Goal: Task Accomplishment & Management: Complete application form

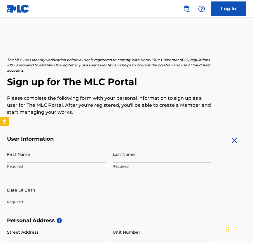
click at [73, 159] on input "First Name" at bounding box center [56, 154] width 99 height 17
type input "[PERSON_NAME]"
click at [128, 160] on input "Last Name" at bounding box center [162, 154] width 99 height 17
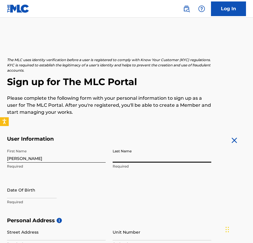
type input "Qu"
select select "8"
select select "2025"
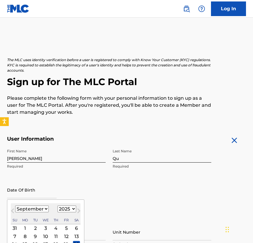
click at [34, 184] on input "text" at bounding box center [32, 189] width 50 height 17
click at [78, 210] on span "Next Month" at bounding box center [78, 211] width 0 height 9
select select "11"
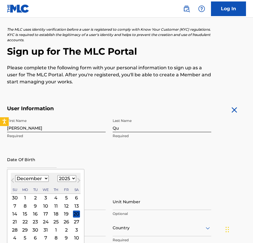
scroll to position [36, 0]
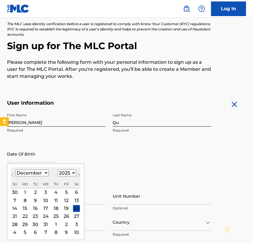
click at [56, 217] on div "25" at bounding box center [56, 215] width 7 height 7
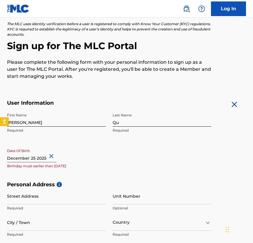
click at [39, 152] on input "text" at bounding box center [32, 153] width 50 height 17
select select "11"
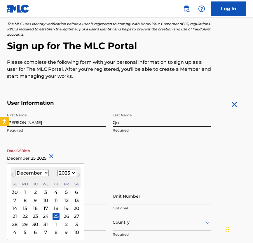
click at [65, 171] on select "1899 1900 1901 1902 1903 1904 1905 1906 1907 1908 1909 1910 1911 1912 1913 1914…" at bounding box center [66, 172] width 19 height 7
select select "2006"
click at [57, 169] on select "1899 1900 1901 1902 1903 1904 1905 1906 1907 1908 1909 1910 1911 1912 1913 1914…" at bounding box center [66, 172] width 19 height 7
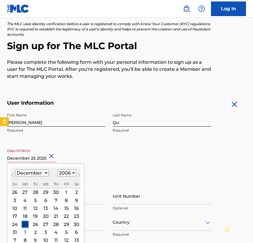
scroll to position [95, 0]
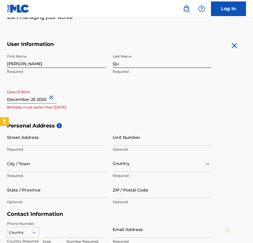
select select "11"
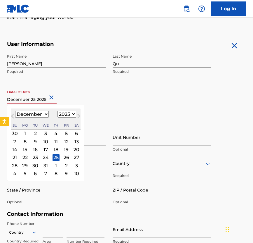
click at [40, 100] on input "text" at bounding box center [32, 95] width 50 height 17
click at [68, 114] on select "1899 1900 1901 1902 1903 1904 1905 1906 1907 1908 1909 1910 1911 1912 1913 1914…" at bounding box center [66, 114] width 19 height 7
select select "2006"
click at [57, 111] on select "1899 1900 1901 1902 1903 1904 1905 1906 1907 1908 1909 1910 1911 1912 1913 1914…" at bounding box center [66, 114] width 19 height 7
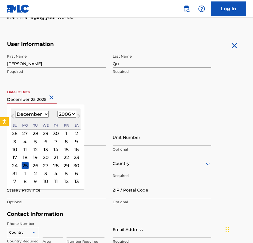
click at [25, 162] on div "25" at bounding box center [25, 165] width 7 height 7
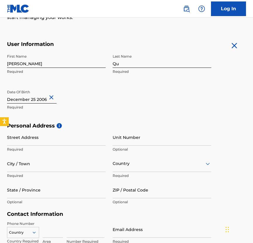
click at [33, 137] on input "Street Address" at bounding box center [56, 137] width 99 height 17
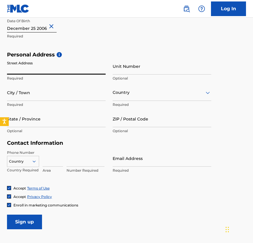
scroll to position [145, 0]
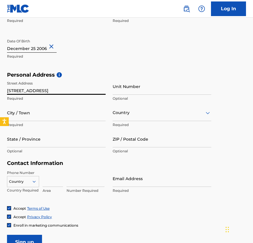
type input "[STREET_ADDRESS]"
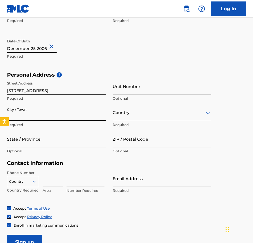
click at [60, 114] on input "City / Town" at bounding box center [56, 112] width 99 height 17
type input "a"
type input "[GEOGRAPHIC_DATA]"
click at [166, 110] on div at bounding box center [162, 112] width 99 height 7
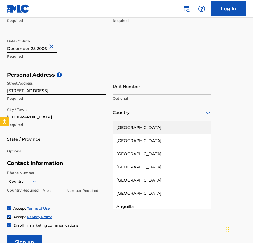
click at [157, 127] on div "[GEOGRAPHIC_DATA]" at bounding box center [162, 127] width 98 height 13
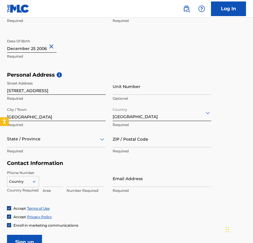
click at [71, 140] on div at bounding box center [56, 138] width 99 height 7
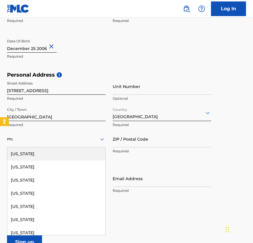
type input "mas"
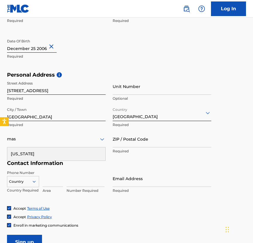
click at [68, 148] on div "[US_STATE]" at bounding box center [56, 153] width 98 height 13
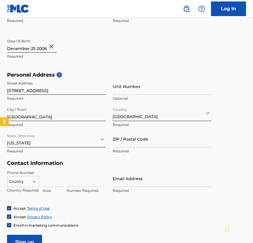
click at [128, 135] on input "ZIP / Postal Code" at bounding box center [162, 138] width 99 height 17
type input "02140"
click at [36, 184] on div "Country" at bounding box center [23, 180] width 32 height 9
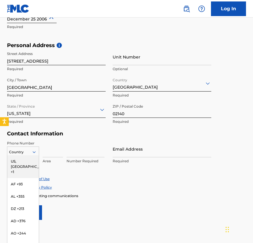
click at [33, 150] on icon at bounding box center [34, 151] width 5 height 5
click at [33, 154] on div "Country" at bounding box center [23, 151] width 32 height 11
click at [33, 163] on div "US, [GEOGRAPHIC_DATA] +1" at bounding box center [23, 166] width 32 height 23
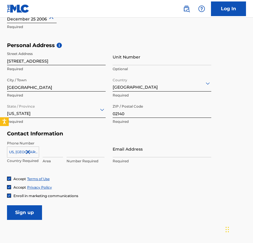
click at [56, 148] on input at bounding box center [53, 148] width 20 height 17
type input "857"
click at [96, 155] on input at bounding box center [86, 148] width 38 height 17
type input "3318802"
click at [143, 141] on input "Email Address" at bounding box center [162, 148] width 99 height 17
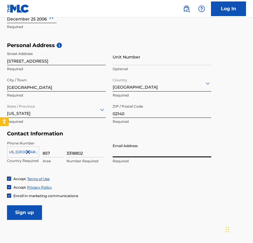
type input "[EMAIL_ADDRESS][DOMAIN_NAME]"
click at [30, 212] on input "Sign up" at bounding box center [24, 212] width 35 height 15
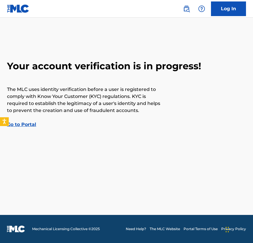
click at [34, 123] on link "Go to Portal" at bounding box center [21, 124] width 29 height 6
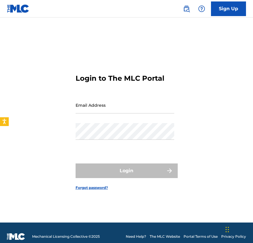
click at [89, 109] on input "Email Address" at bounding box center [125, 105] width 99 height 17
click at [79, 140] on div "Password" at bounding box center [125, 136] width 99 height 26
click at [133, 0] on nav "Sign Up" at bounding box center [126, 9] width 253 height 18
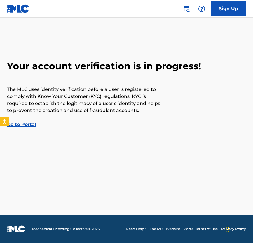
click at [75, 97] on p "The MLC uses identity verification before a user is registered to comply with K…" at bounding box center [84, 100] width 155 height 28
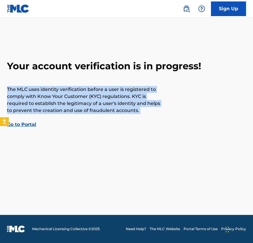
click at [75, 97] on p "The MLC uses identity verification before a user is registered to comply with K…" at bounding box center [84, 100] width 155 height 28
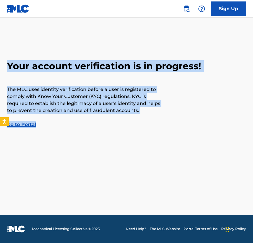
drag, startPoint x: 62, startPoint y: 124, endPoint x: 7, endPoint y: 56, distance: 87.6
click at [7, 56] on main "Your account verification is in progress! The MLC uses identity verification be…" at bounding box center [126, 116] width 253 height 197
copy div "Your account verification is in progress! The MLC uses identity verification be…"
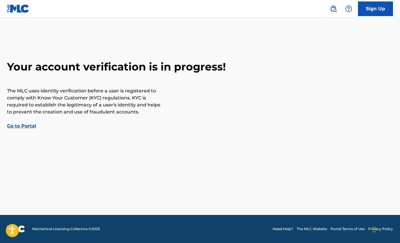
click at [116, 54] on main "Your account verification is in progress! The MLC uses identity verification be…" at bounding box center [200, 116] width 400 height 197
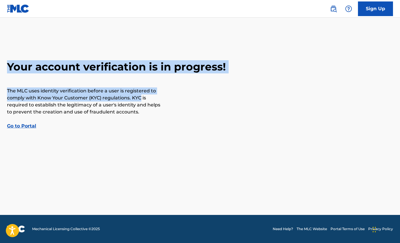
drag, startPoint x: 116, startPoint y: 54, endPoint x: 154, endPoint y: 117, distance: 73.5
click at [154, 117] on main "Your account verification is in progress! The MLC uses identity verification be…" at bounding box center [200, 116] width 400 height 197
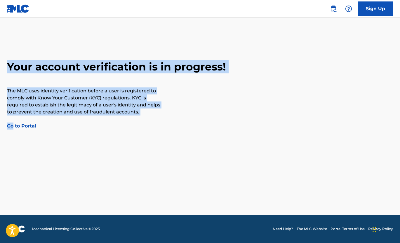
click at [154, 117] on div "Your account verification is in progress! The MLC uses identity verification be…" at bounding box center [200, 94] width 400 height 69
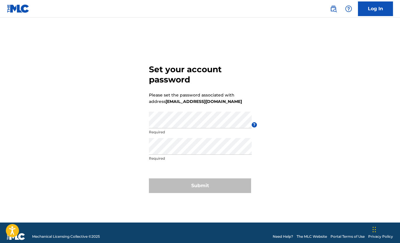
click at [175, 101] on strong "[EMAIL_ADDRESS][DOMAIN_NAME]" at bounding box center [203, 101] width 76 height 5
drag, startPoint x: 167, startPoint y: 101, endPoint x: 261, endPoint y: 101, distance: 94.3
click at [261, 101] on div "Set your account password Please set the password associated with address cqu@v…" at bounding box center [200, 127] width 400 height 190
copy strong "[EMAIL_ADDRESS][DOMAIN_NAME]"
click at [237, 102] on form "Set your account password Please set the password associated with address cqu@v…" at bounding box center [200, 127] width 102 height 190
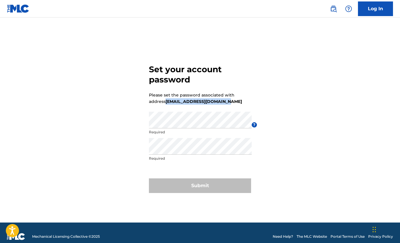
drag, startPoint x: 226, startPoint y: 102, endPoint x: 166, endPoint y: 102, distance: 60.1
click at [166, 102] on strong "[EMAIL_ADDRESS][DOMAIN_NAME]" at bounding box center [203, 101] width 76 height 5
copy strong "[EMAIL_ADDRESS][DOMAIN_NAME]"
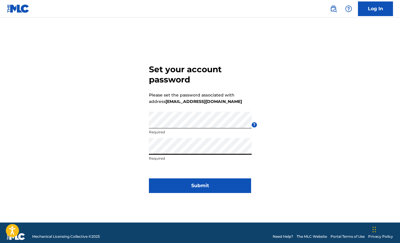
click at [166, 182] on button "Submit" at bounding box center [200, 185] width 102 height 15
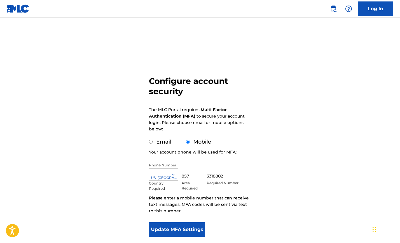
click at [123, 144] on div "Configure account security The MLC Portal requires Multi-Factor Authentication …" at bounding box center [200, 142] width 400 height 221
click at [162, 144] on label "Email" at bounding box center [163, 141] width 15 height 6
click at [153, 143] on input "Email" at bounding box center [151, 141] width 4 height 4
radio input "true"
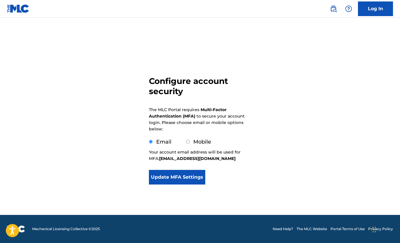
click at [166, 181] on button "Update MFA Settings" at bounding box center [177, 177] width 56 height 15
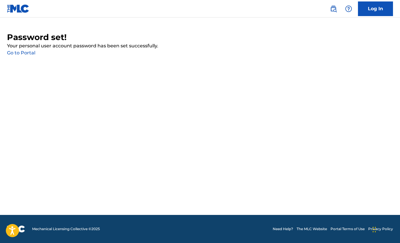
click at [30, 52] on link "Go to Portal" at bounding box center [21, 53] width 28 height 6
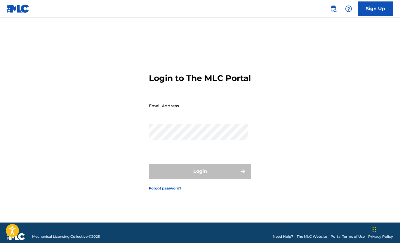
click at [178, 111] on input "Email Address" at bounding box center [198, 105] width 99 height 17
type input "[EMAIL_ADDRESS][DOMAIN_NAME]"
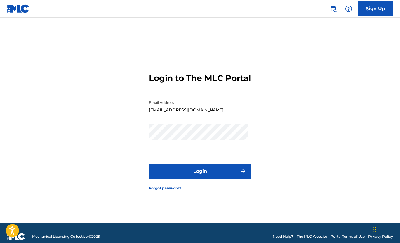
click at [164, 170] on button "Login" at bounding box center [200, 171] width 102 height 15
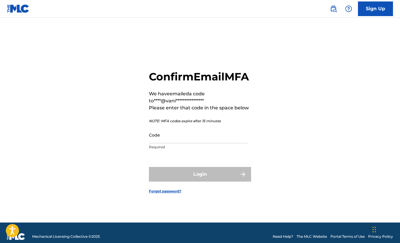
click at [157, 142] on input "Code" at bounding box center [198, 134] width 99 height 17
paste input "923491"
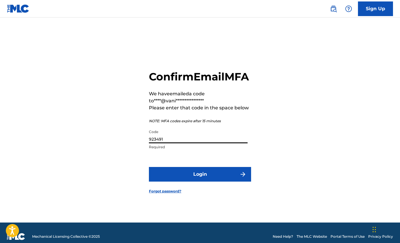
type input "923491"
click at [163, 189] on form "**********" at bounding box center [200, 127] width 102 height 190
click at [162, 181] on button "Login" at bounding box center [200, 174] width 102 height 15
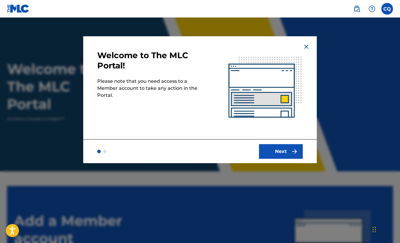
click at [271, 148] on button "Next" at bounding box center [281, 151] width 44 height 15
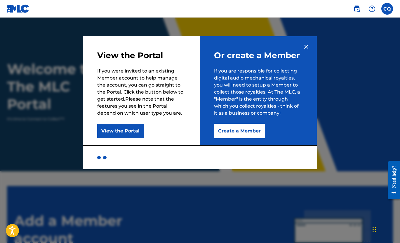
click at [119, 131] on button "View the Portal" at bounding box center [120, 130] width 46 height 15
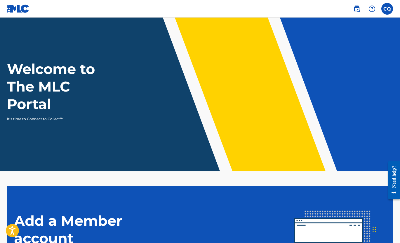
scroll to position [92, 0]
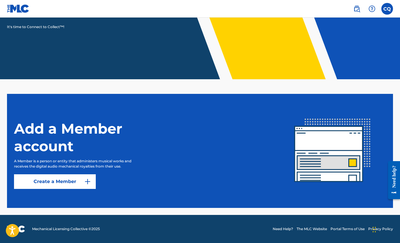
click at [47, 191] on section "Add a Member account A Member is a person or entity that administers musical wo…" at bounding box center [200, 151] width 386 height 114
click at [46, 186] on link "Create a Member" at bounding box center [55, 181] width 82 height 15
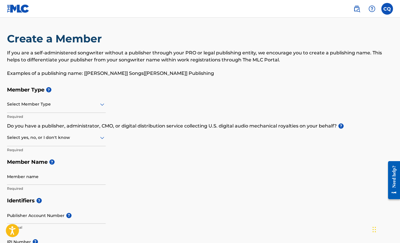
click at [55, 109] on div "Select Member Type" at bounding box center [56, 104] width 99 height 17
click at [113, 58] on p "If you are a self-administered songwriter without a publisher through your PRO …" at bounding box center [200, 56] width 386 height 14
drag, startPoint x: 311, startPoint y: 60, endPoint x: 296, endPoint y: 71, distance: 19.6
click at [296, 71] on div "If you are a self-administered songwriter without a publisher through your PRO …" at bounding box center [200, 62] width 386 height 27
click at [296, 71] on p "Examples of a publishing name: [Firstname Lastname] Songs[Firstname Lastname] P…" at bounding box center [200, 73] width 386 height 7
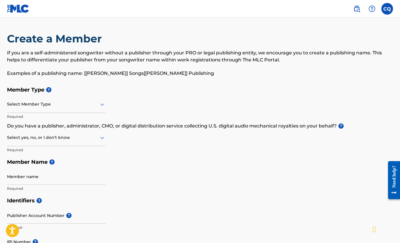
click at [296, 71] on p "Examples of a publishing name: [Firstname Lastname] Songs[Firstname Lastname] P…" at bounding box center [200, 73] width 386 height 7
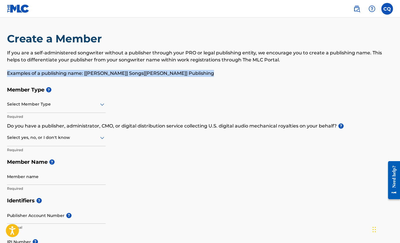
click at [296, 71] on p "Examples of a publishing name: [Firstname Lastname] Songs[Firstname Lastname] P…" at bounding box center [200, 73] width 386 height 7
click at [300, 66] on div "If you are a self-administered songwriter without a publisher through your PRO …" at bounding box center [200, 62] width 386 height 27
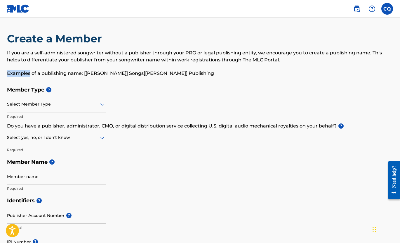
click at [300, 66] on div "If you are a self-administered songwriter without a publisher through your PRO …" at bounding box center [200, 62] width 386 height 27
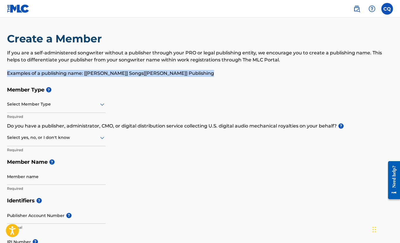
click at [300, 66] on div "If you are a self-administered songwriter without a publisher through your PRO …" at bounding box center [200, 62] width 386 height 27
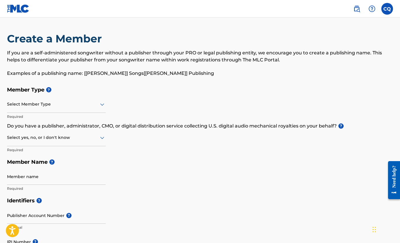
click at [300, 59] on p "If you are a self-administered songwriter without a publisher through your PRO …" at bounding box center [200, 56] width 386 height 14
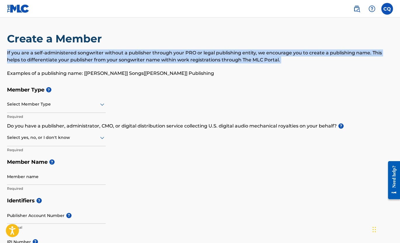
click at [300, 59] on p "If you are a self-administered songwriter without a publisher through your PRO …" at bounding box center [200, 56] width 386 height 14
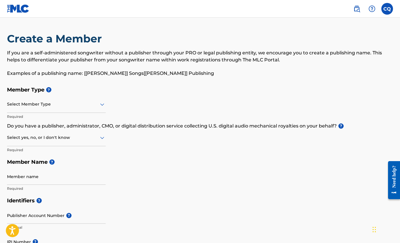
click at [295, 63] on div "If you are a self-administered songwriter without a publisher through your PRO …" at bounding box center [200, 62] width 386 height 27
click at [106, 135] on div "Member Type ? Select Member Type Required Do you have a publisher, administrato…" at bounding box center [200, 138] width 386 height 111
click at [90, 141] on div at bounding box center [56, 137] width 99 height 7
click at [75, 149] on div "Yes" at bounding box center [56, 152] width 98 height 13
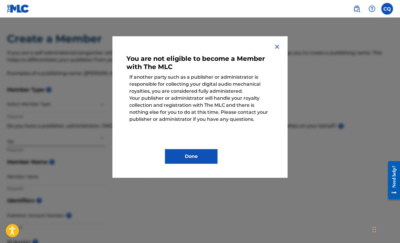
click at [278, 41] on div "You are not eligible to become a Member with The MLC If another party such as a…" at bounding box center [199, 106] width 175 height 141
click at [277, 45] on img at bounding box center [276, 46] width 7 height 7
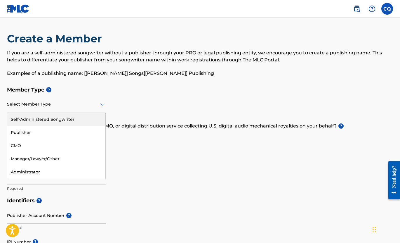
click at [70, 104] on div at bounding box center [56, 103] width 99 height 7
click at [60, 119] on div "Self-Administered Songwriter" at bounding box center [56, 119] width 98 height 13
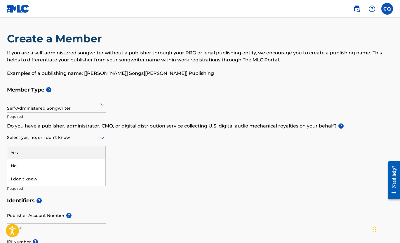
click at [56, 138] on div at bounding box center [56, 137] width 99 height 7
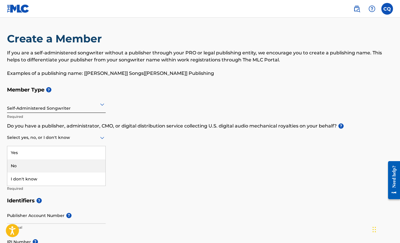
click at [39, 168] on div "No" at bounding box center [56, 165] width 98 height 13
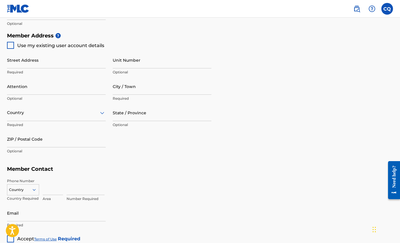
scroll to position [327, 0]
